Goal: Task Accomplishment & Management: Manage account settings

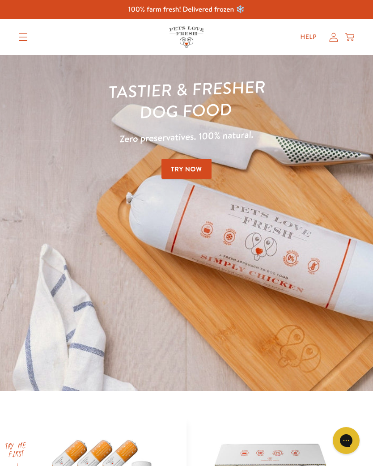
click at [333, 41] on icon at bounding box center [334, 37] width 8 height 9
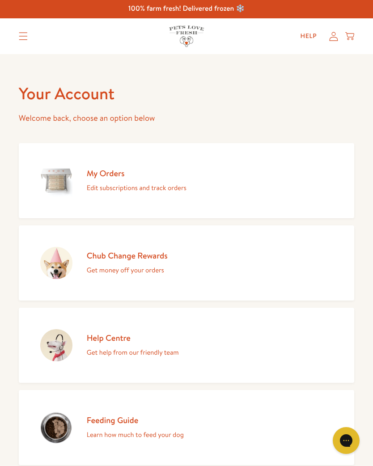
scroll to position [0, 0]
click at [147, 258] on h2 "Chub Change Rewards" at bounding box center [127, 256] width 81 height 11
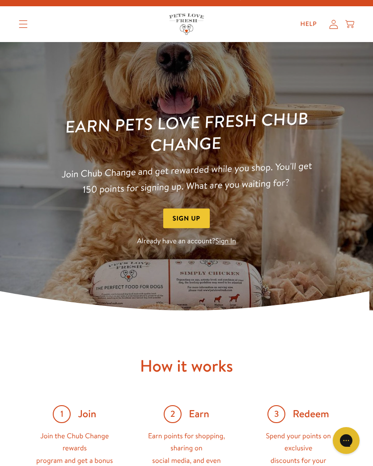
scroll to position [13, 0]
click at [227, 239] on link "Sign In" at bounding box center [226, 242] width 21 height 10
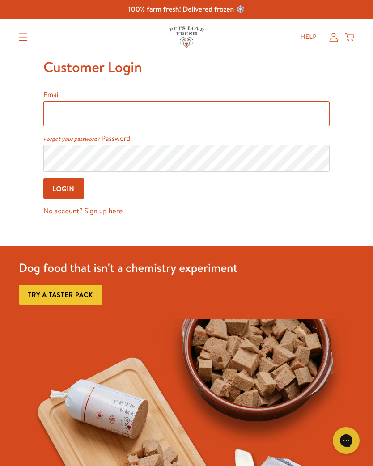
type input "[PERSON_NAME][EMAIL_ADDRESS][DOMAIN_NAME]"
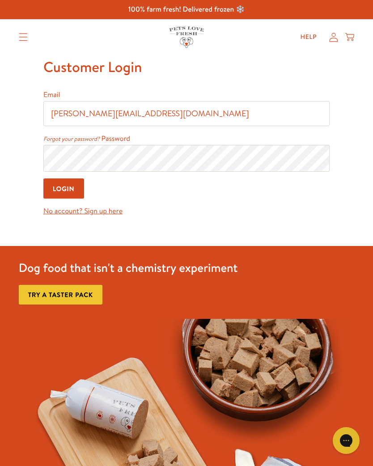
click at [64, 190] on input "Login" at bounding box center [63, 188] width 41 height 20
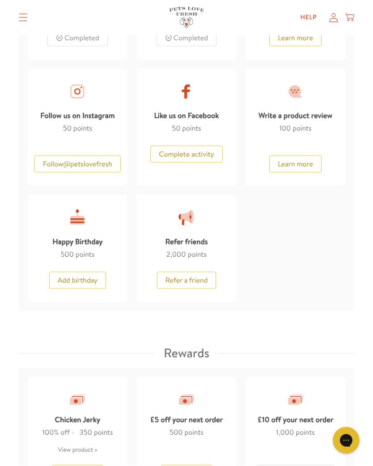
scroll to position [584, 0]
click at [77, 274] on button "Add birthday" at bounding box center [77, 280] width 57 height 17
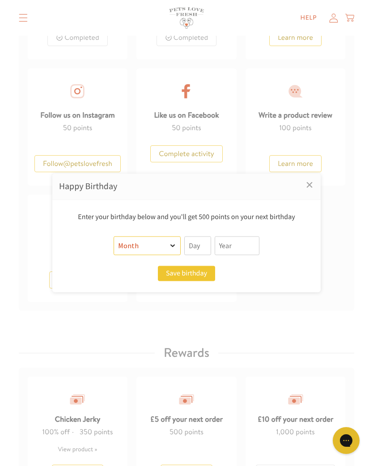
click at [166, 252] on select "Month January February March April May June July August September October Novem…" at bounding box center [147, 246] width 67 height 19
select select "6"
click at [195, 249] on input "text" at bounding box center [197, 246] width 27 height 19
type input "30"
click at [243, 247] on input "text" at bounding box center [237, 246] width 45 height 19
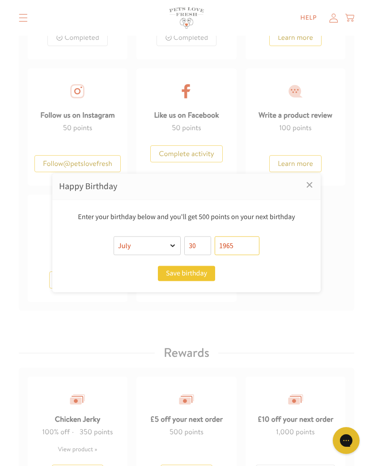
type input "1965"
click at [196, 276] on button "Save birthday" at bounding box center [186, 273] width 57 height 15
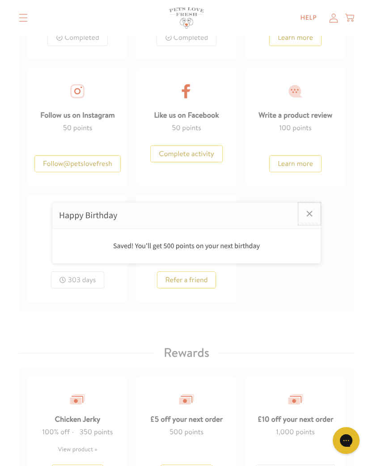
click at [311, 217] on link "×" at bounding box center [309, 214] width 22 height 22
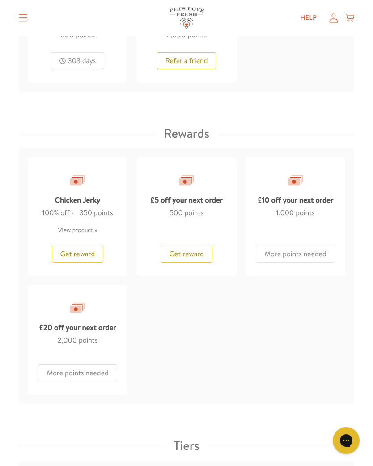
scroll to position [803, 0]
click at [85, 227] on link "View product" at bounding box center [77, 231] width 39 height 8
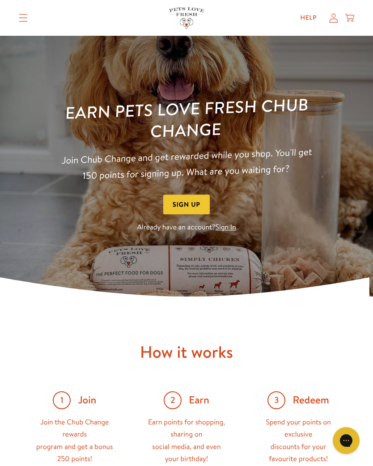
click at [28, 17] on summary "Translation missing: en.sections.header.menu" at bounding box center [23, 18] width 23 height 22
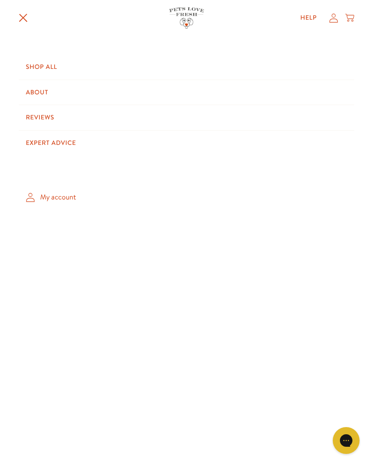
click at [48, 67] on link "Shop All" at bounding box center [187, 67] width 336 height 25
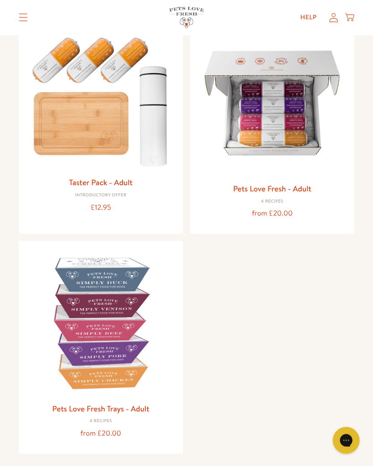
scroll to position [113, 0]
click at [138, 403] on link "Pets Love Fresh Trays - Adult" at bounding box center [100, 408] width 97 height 11
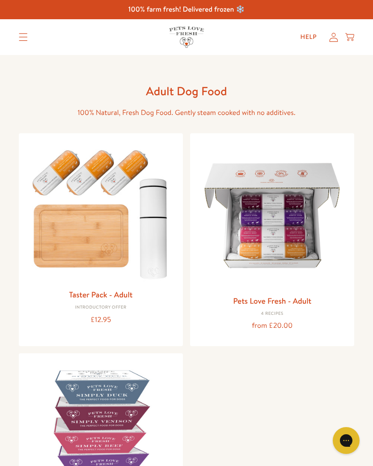
scroll to position [127, 0]
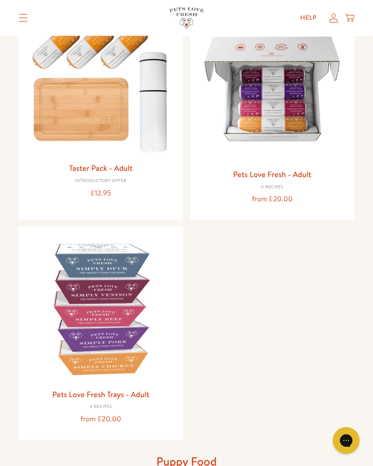
click at [303, 175] on link "Pets Love Fresh - Adult" at bounding box center [272, 174] width 78 height 11
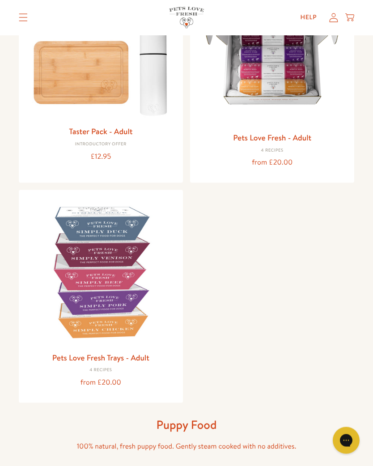
scroll to position [161, 0]
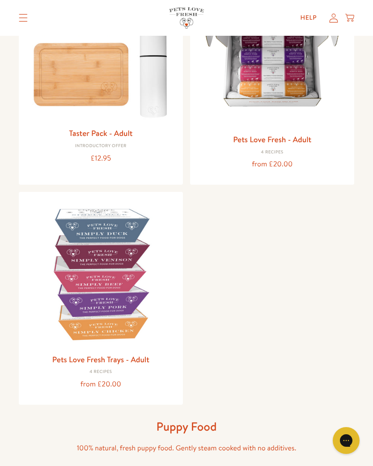
click at [103, 272] on img at bounding box center [101, 274] width 150 height 150
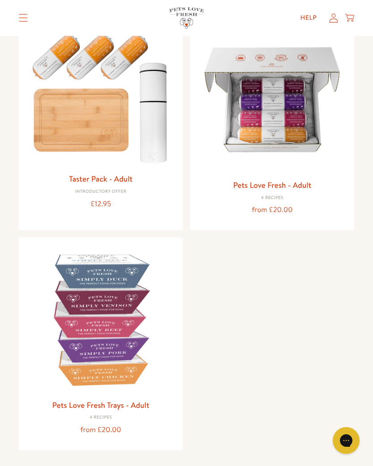
scroll to position [0, 0]
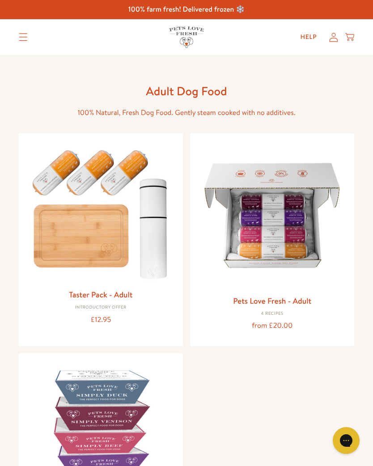
click at [330, 37] on icon at bounding box center [333, 37] width 9 height 9
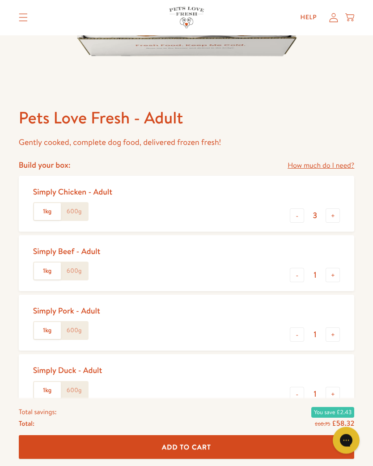
scroll to position [285, 0]
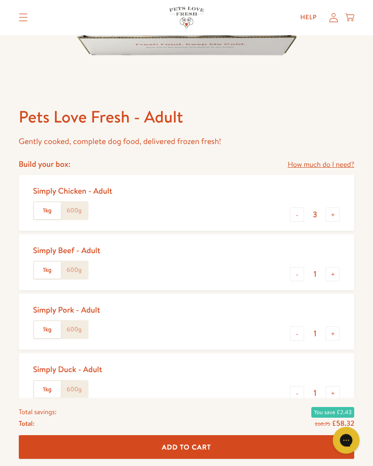
click at [332, 210] on button "+" at bounding box center [333, 215] width 14 height 14
type input "4"
click at [332, 267] on button "+" at bounding box center [333, 274] width 14 height 14
click at [331, 268] on button "+" at bounding box center [333, 274] width 14 height 14
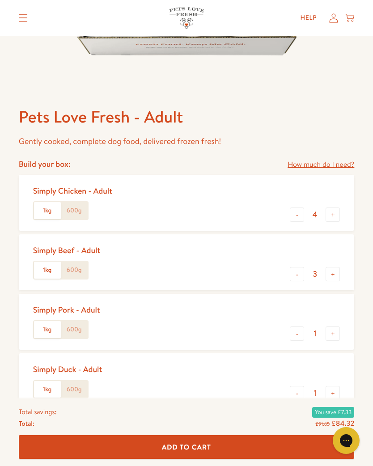
click at [298, 272] on button "-" at bounding box center [297, 274] width 14 height 14
type input "2"
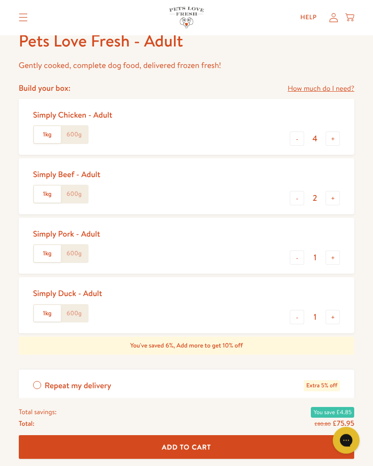
scroll to position [361, 0]
click at [335, 252] on button "+" at bounding box center [333, 258] width 14 height 14
type input "2"
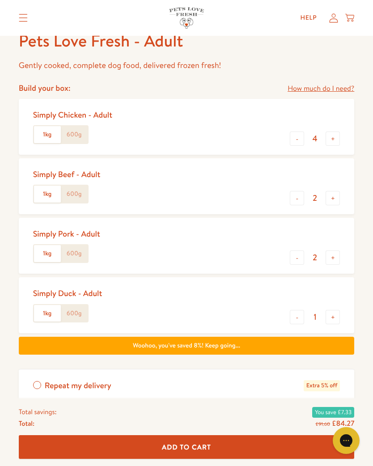
click at [333, 311] on button "+" at bounding box center [333, 317] width 14 height 14
type input "2"
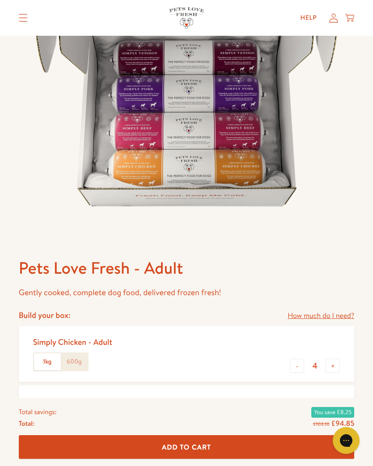
scroll to position [133, 0]
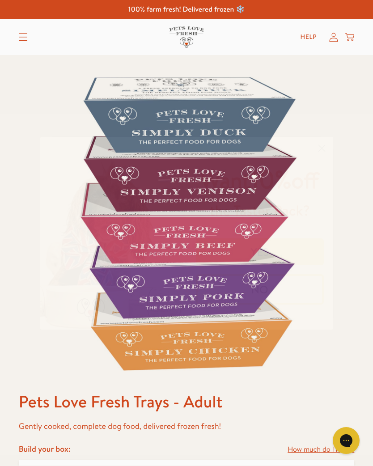
click at [323, 140] on circle "Close dialog" at bounding box center [321, 147] width 15 height 15
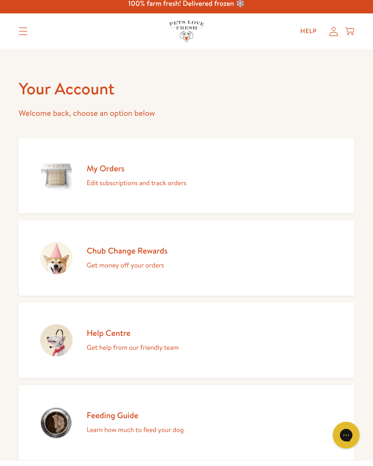
scroll to position [7, 0]
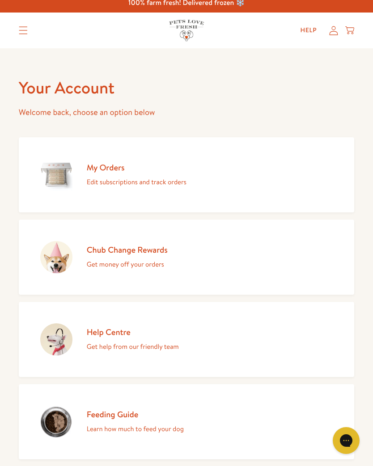
click at [113, 165] on h2 "My Orders" at bounding box center [137, 167] width 100 height 11
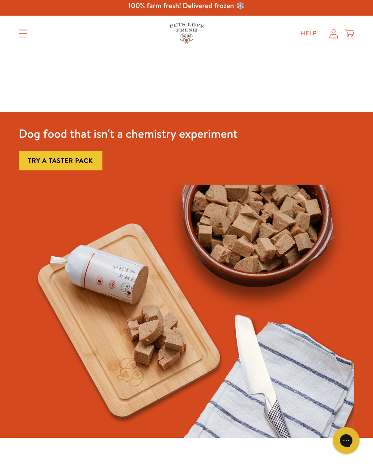
scroll to position [2, 0]
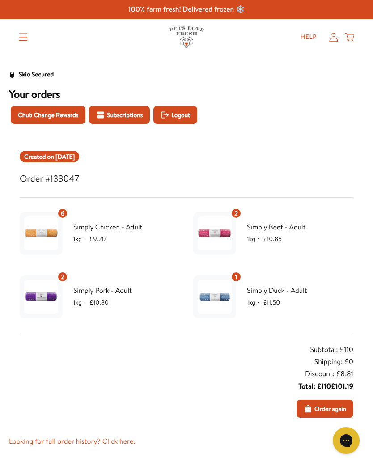
click at [190, 114] on span "Logout" at bounding box center [180, 115] width 19 height 10
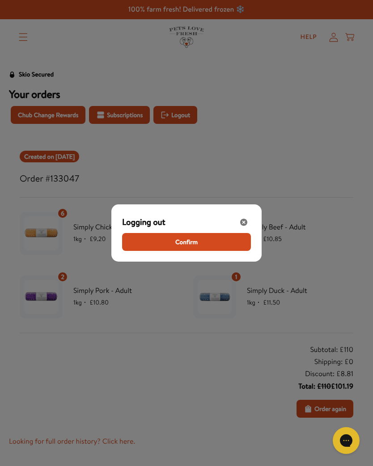
click at [191, 239] on span "Confirm" at bounding box center [186, 242] width 22 height 10
